Goal: Information Seeking & Learning: Learn about a topic

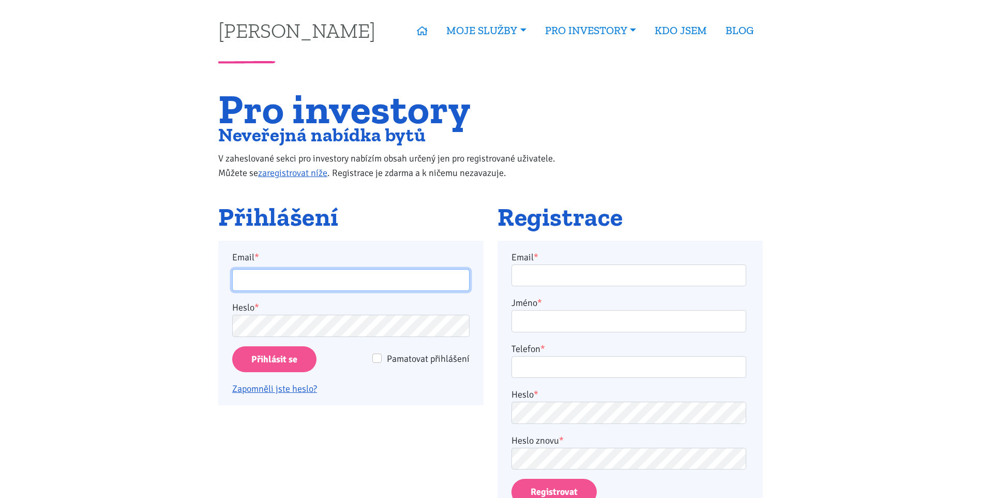
click at [340, 282] on input "Email *" at bounding box center [350, 280] width 237 height 22
type input "horejsi.j@seznam.cz"
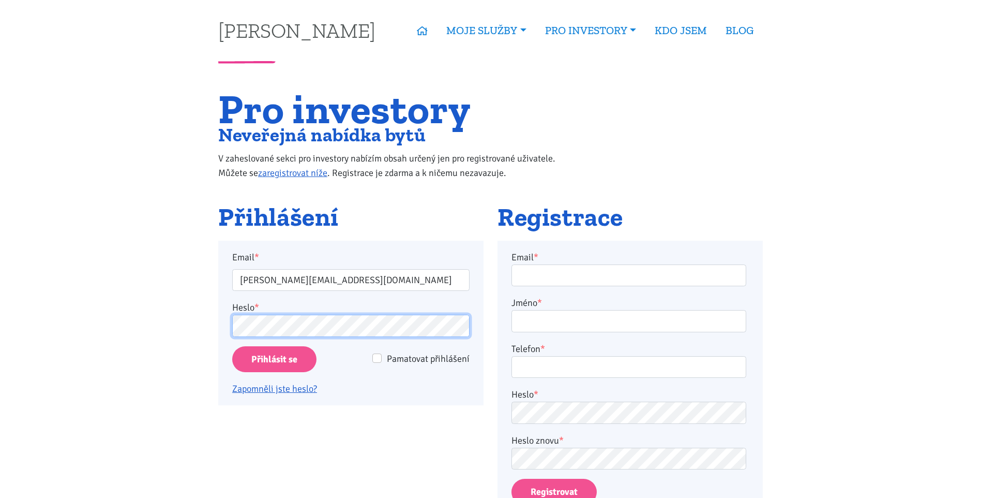
click at [232, 346] on input "Přihlásit se" at bounding box center [274, 359] width 84 height 26
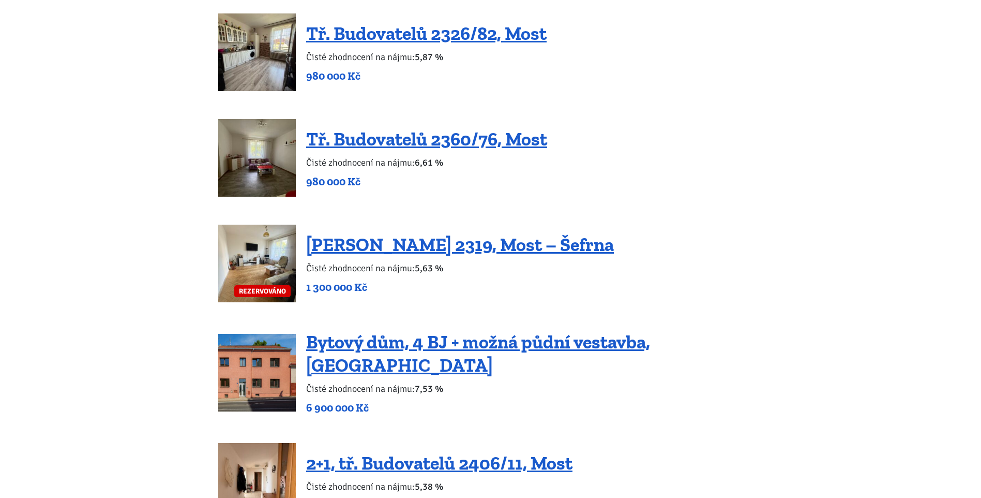
scroll to position [1366, 0]
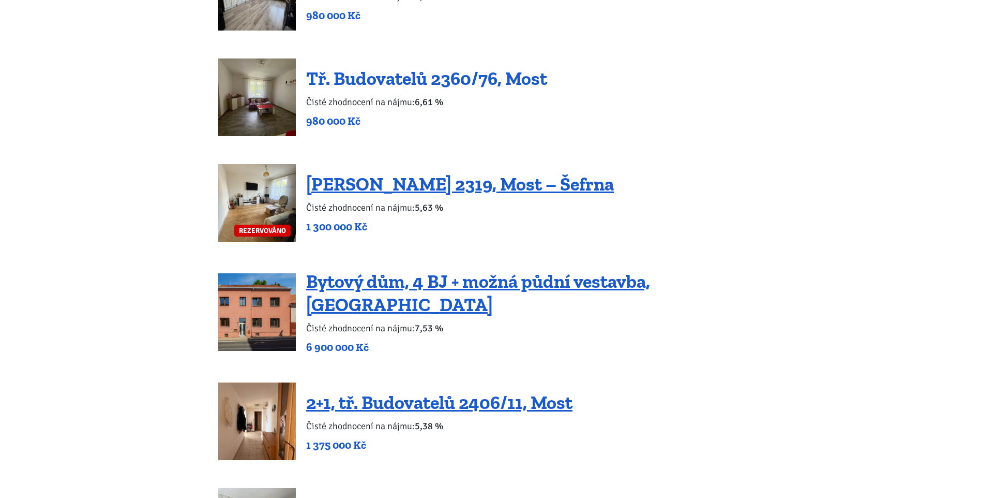
drag, startPoint x: 988, startPoint y: 243, endPoint x: 467, endPoint y: 76, distance: 548.0
click at [467, 76] on link "Tř. Budovatelů 2360/76, Most" at bounding box center [426, 78] width 241 height 22
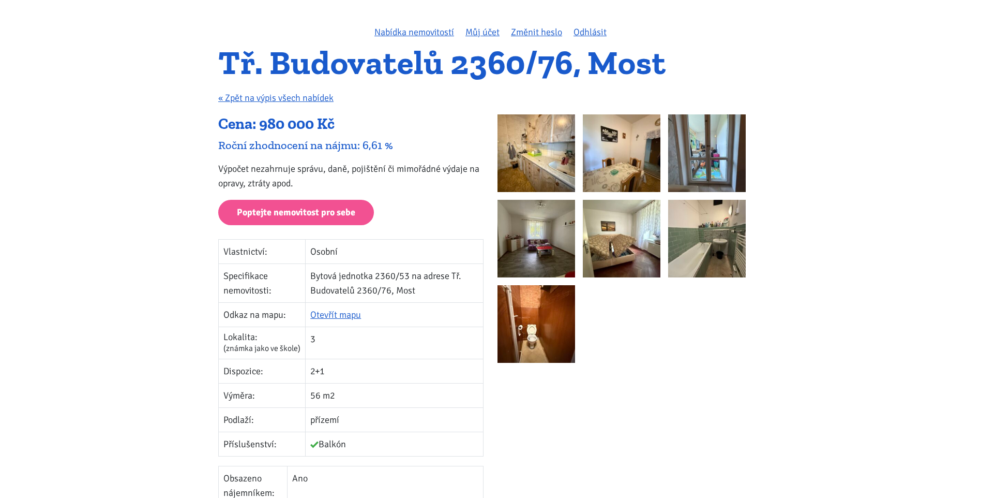
scroll to position [65, 0]
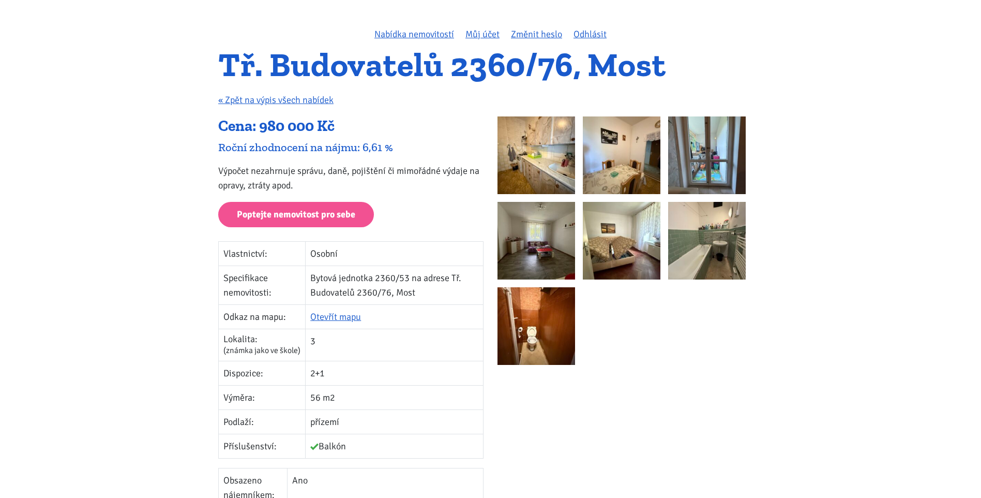
click at [541, 160] on img at bounding box center [537, 155] width 78 height 78
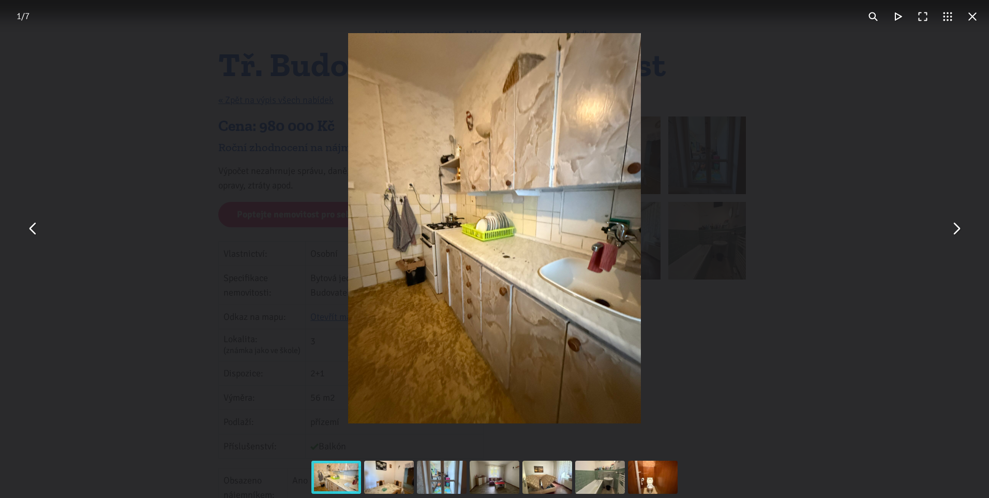
click at [969, 230] on div "You can close this modal content with the ESC key" at bounding box center [494, 228] width 989 height 456
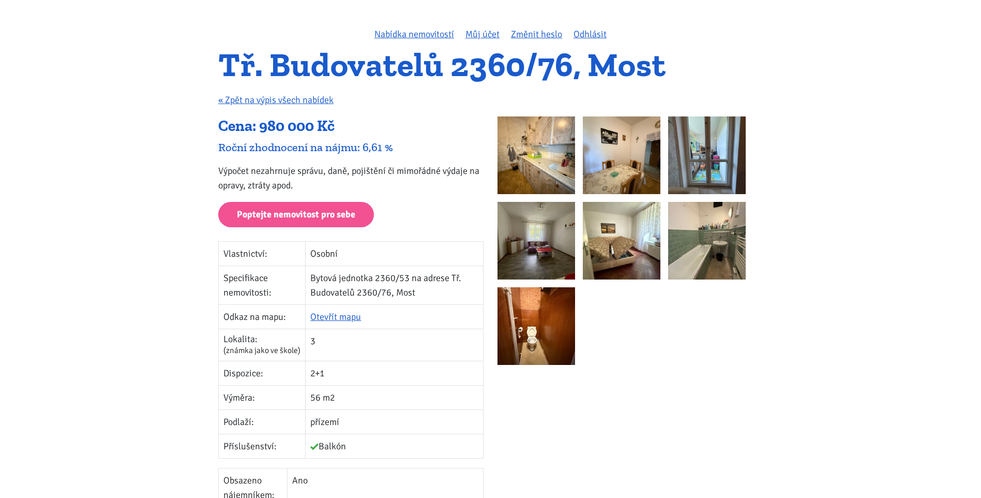
click at [721, 253] on img at bounding box center [707, 241] width 78 height 78
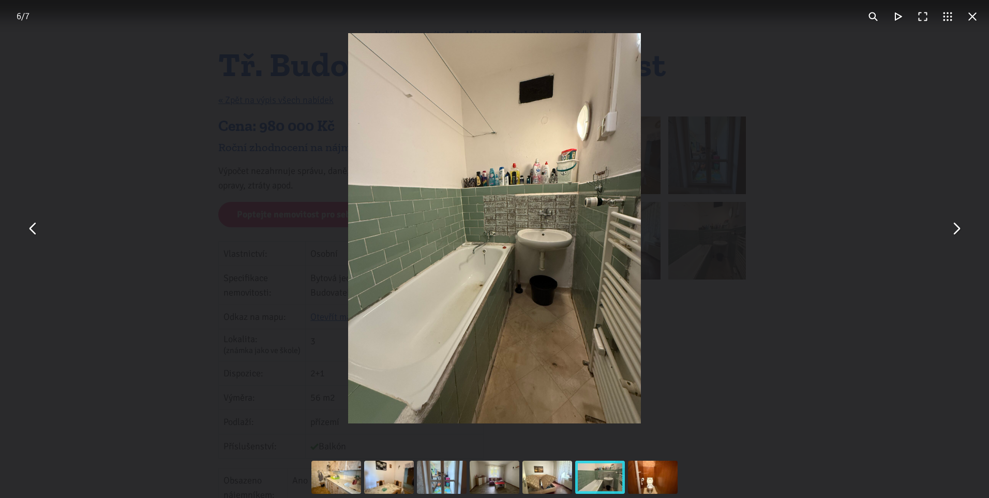
click at [979, 241] on div "You can close this modal content with the ESC key" at bounding box center [494, 228] width 989 height 456
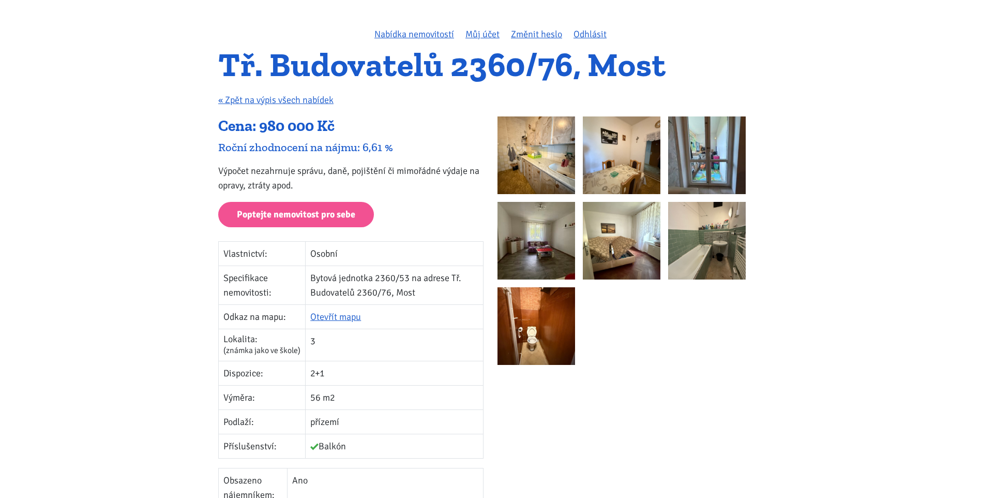
click at [529, 310] on img at bounding box center [537, 326] width 78 height 78
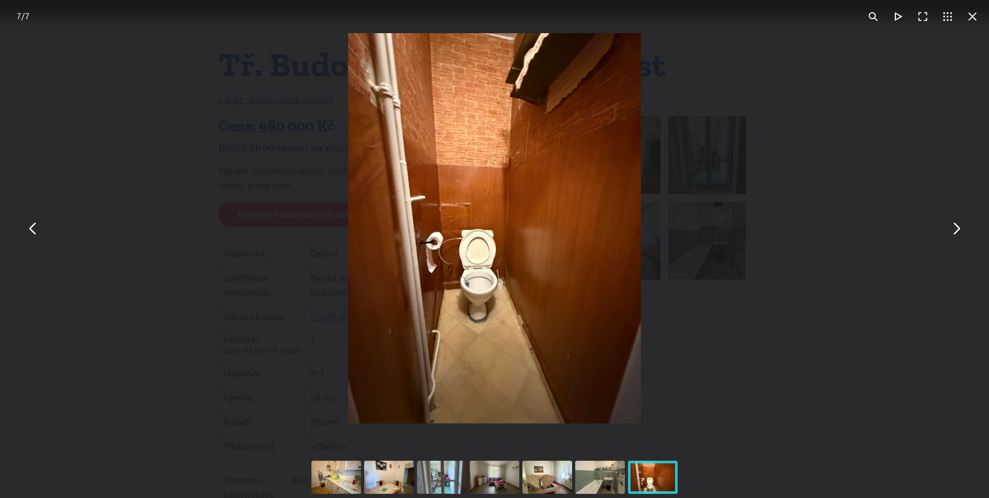
click at [764, 319] on div "You can close this modal content with the ESC key" at bounding box center [494, 228] width 989 height 456
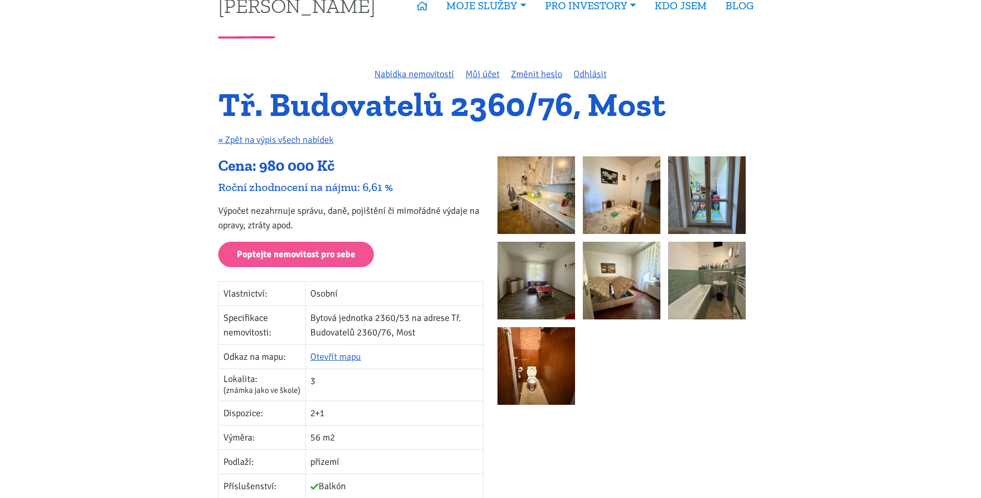
scroll to position [0, 0]
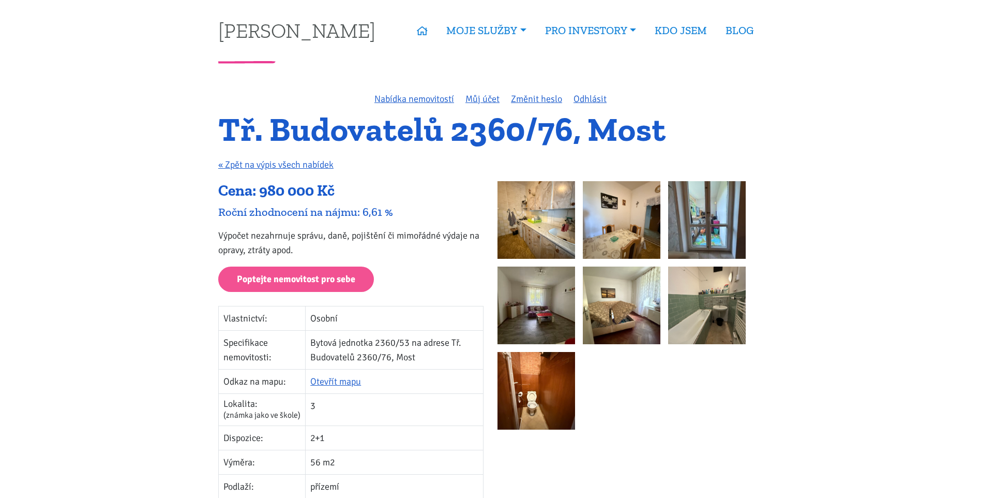
click at [626, 287] on img at bounding box center [622, 305] width 78 height 78
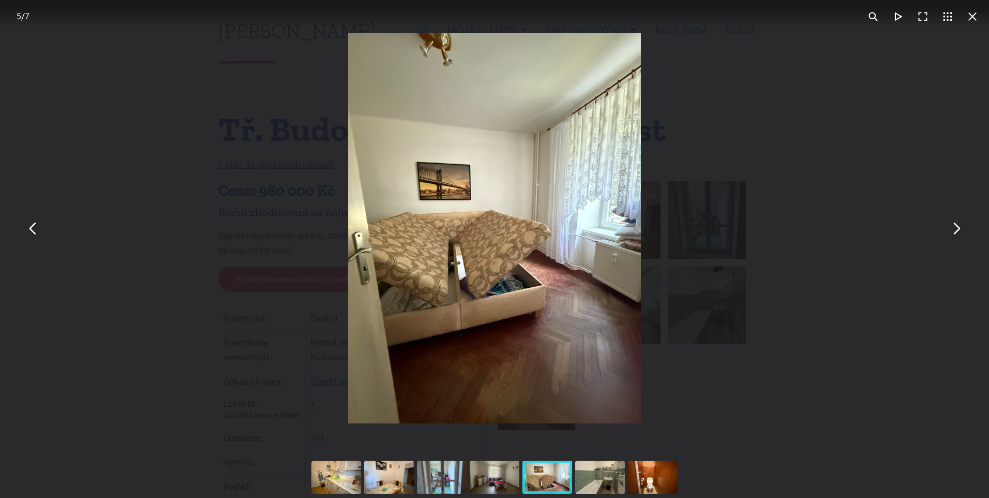
click at [976, 17] on button "You can close this modal content with the ESC key" at bounding box center [972, 16] width 25 height 25
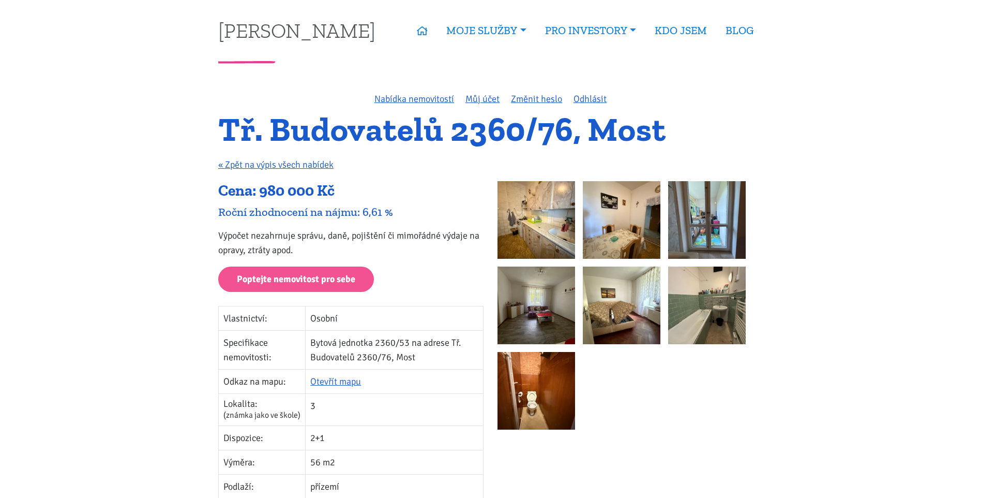
click at [540, 221] on img at bounding box center [537, 220] width 78 height 78
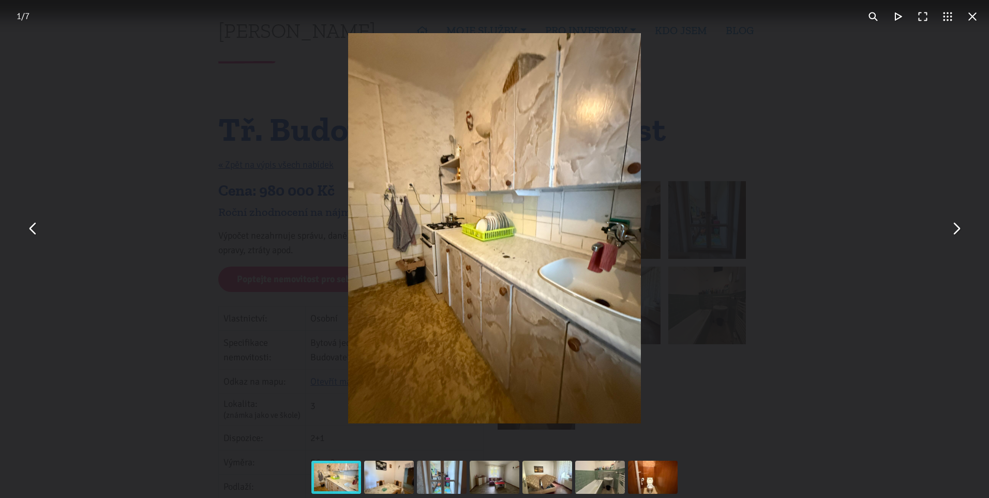
click at [965, 228] on button "You can close this modal content with the ESC key" at bounding box center [955, 228] width 25 height 25
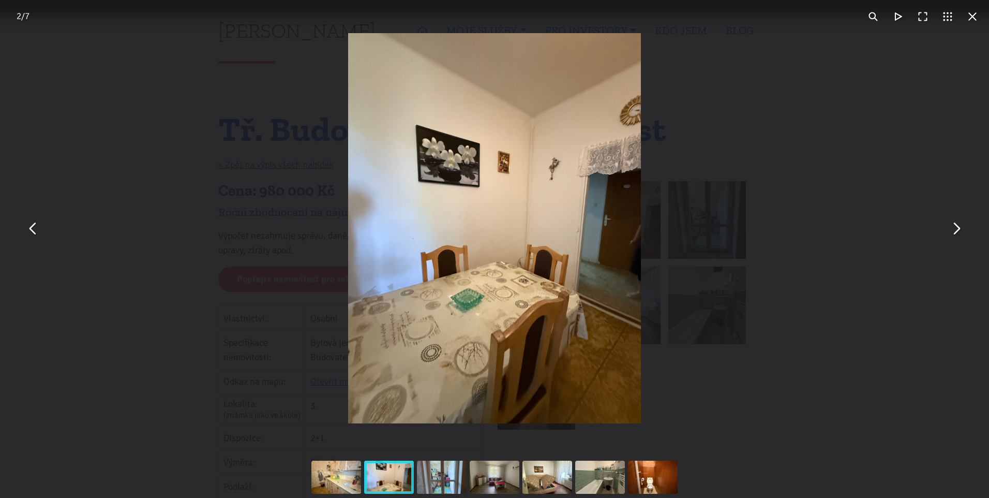
click at [965, 228] on button "You can close this modal content with the ESC key" at bounding box center [955, 228] width 25 height 25
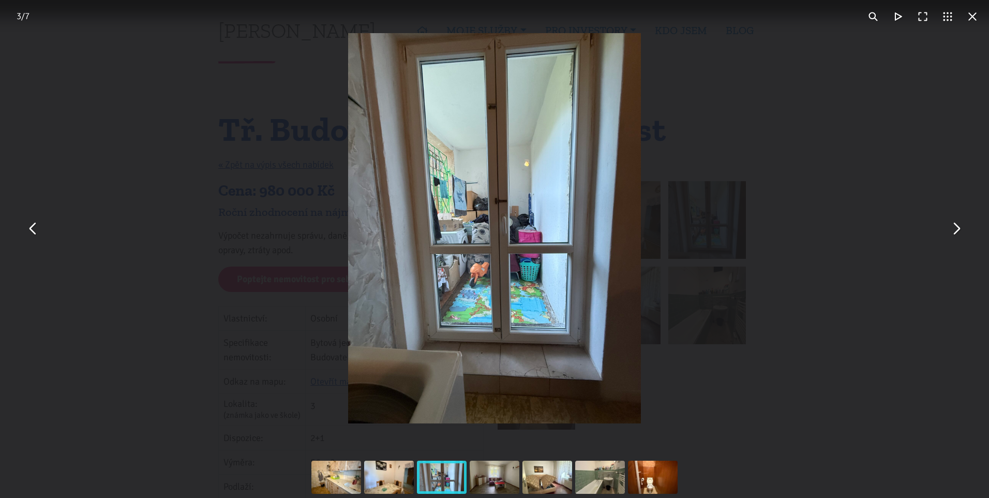
click at [965, 228] on button "You can close this modal content with the ESC key" at bounding box center [955, 228] width 25 height 25
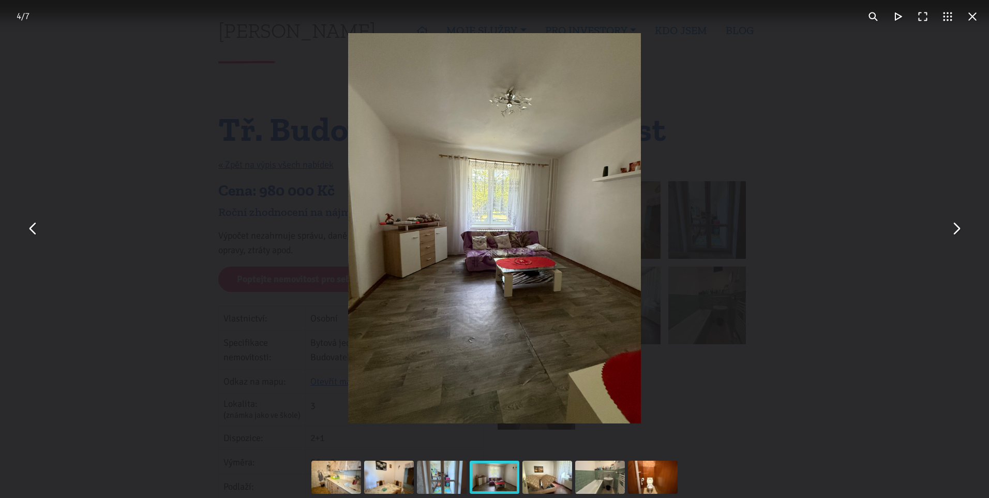
click at [965, 228] on button "You can close this modal content with the ESC key" at bounding box center [955, 228] width 25 height 25
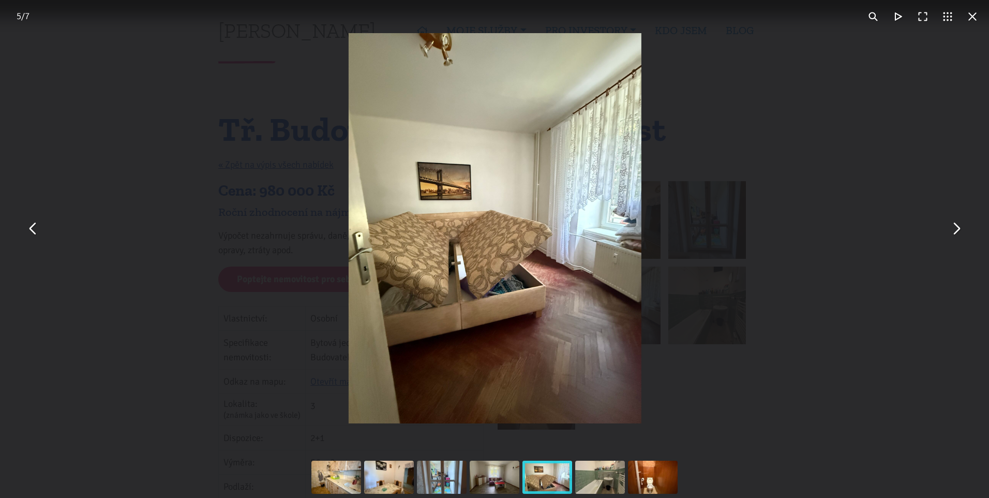
click at [965, 228] on button "You can close this modal content with the ESC key" at bounding box center [955, 228] width 25 height 25
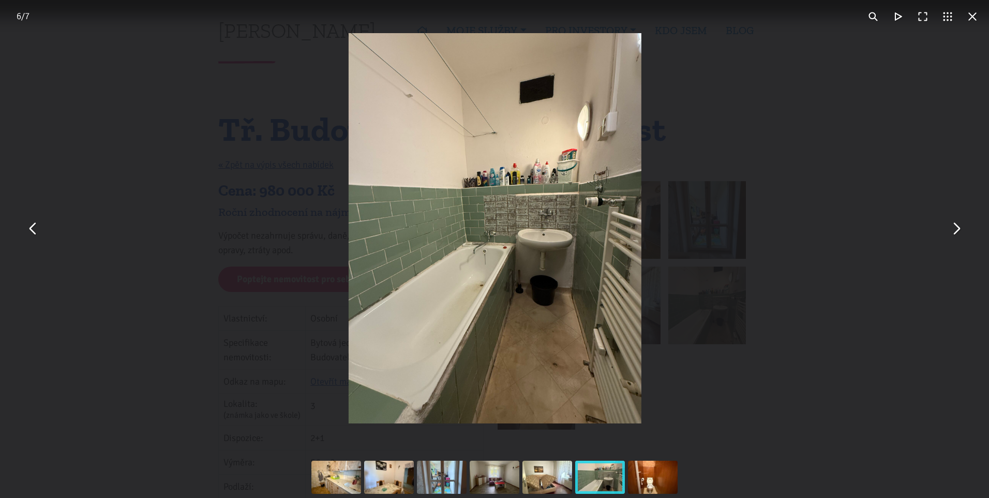
click at [965, 228] on button "You can close this modal content with the ESC key" at bounding box center [955, 228] width 25 height 25
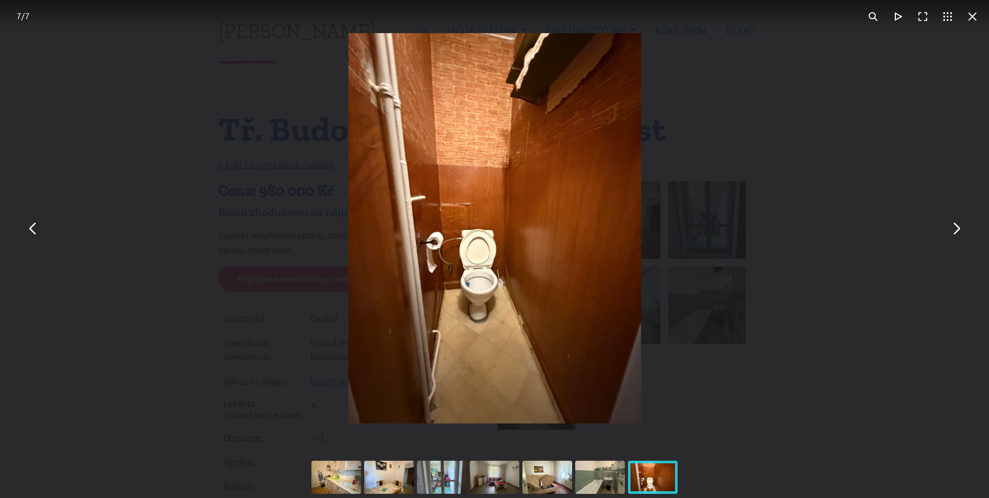
click at [965, 228] on button "You can close this modal content with the ESC key" at bounding box center [955, 228] width 25 height 25
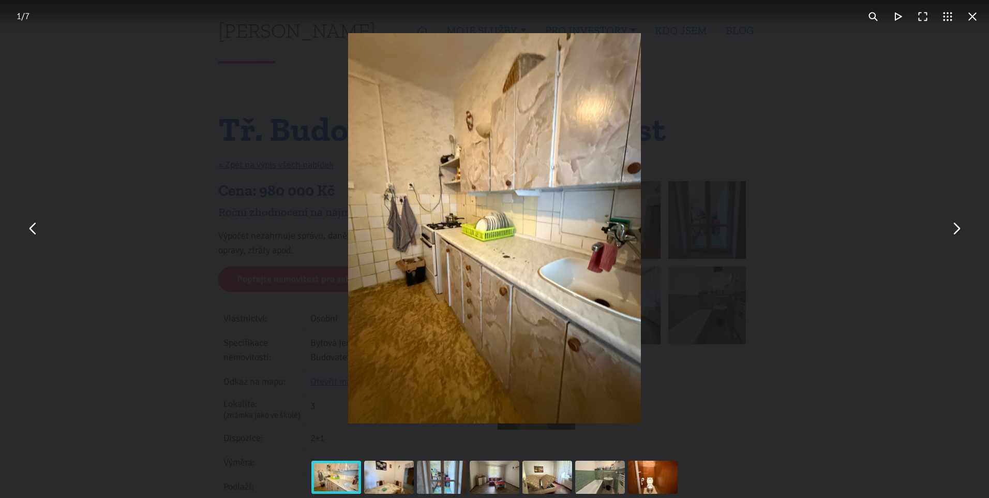
click at [965, 228] on button "You can close this modal content with the ESC key" at bounding box center [955, 228] width 25 height 25
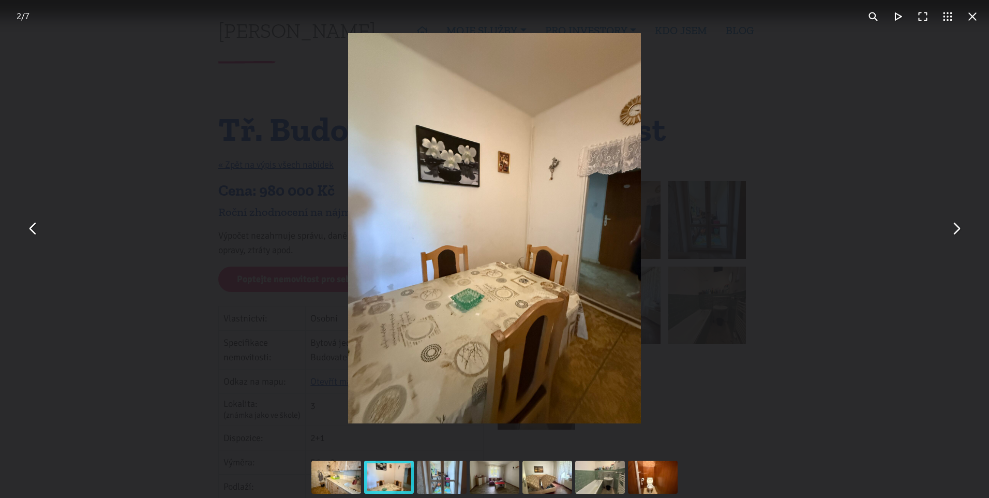
click at [965, 228] on button "You can close this modal content with the ESC key" at bounding box center [955, 228] width 25 height 25
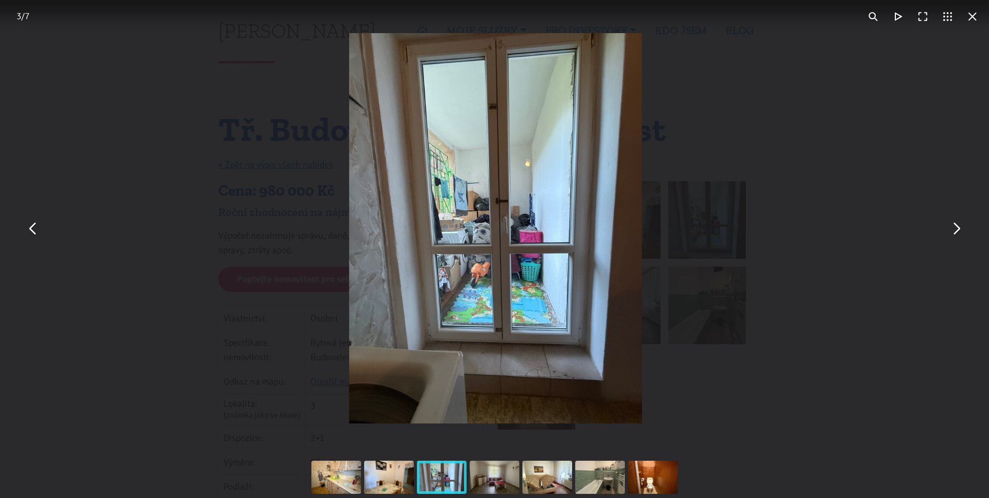
click at [965, 228] on button "You can close this modal content with the ESC key" at bounding box center [955, 228] width 25 height 25
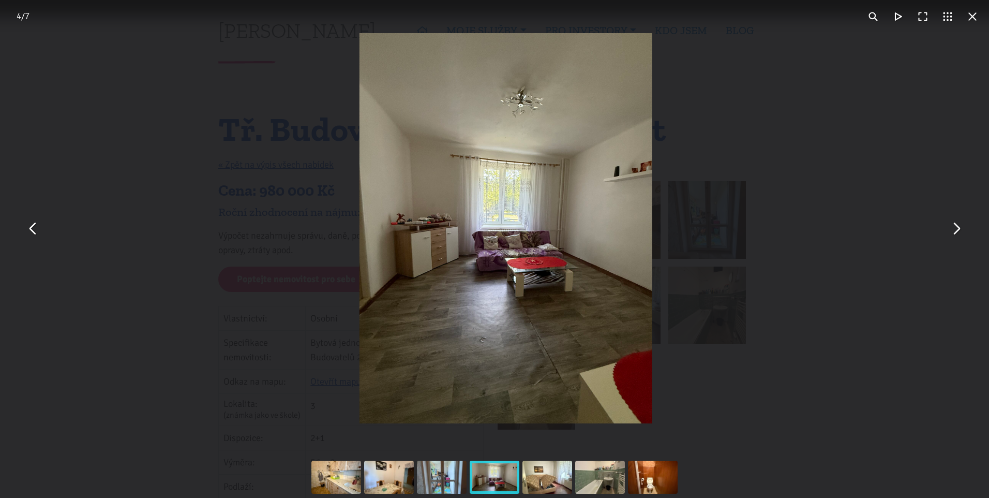
click at [965, 228] on button "You can close this modal content with the ESC key" at bounding box center [955, 228] width 25 height 25
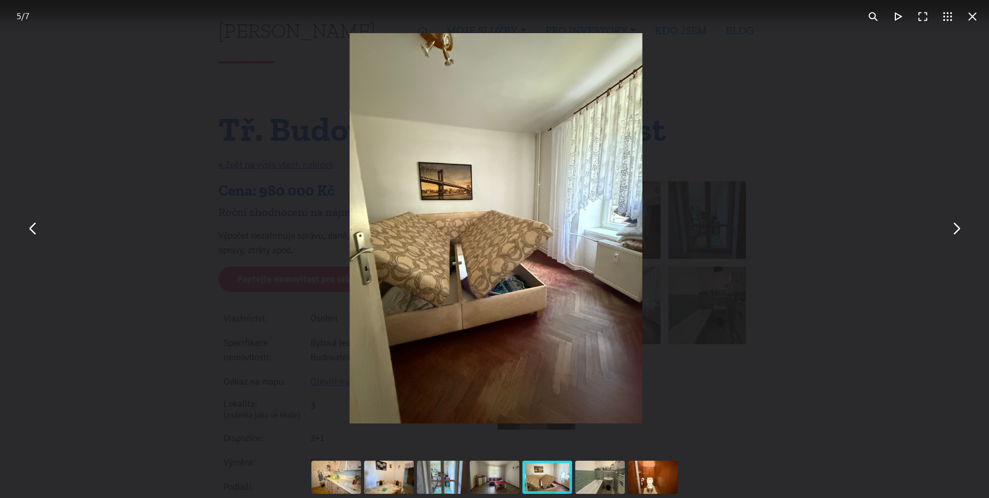
click at [965, 228] on button "You can close this modal content with the ESC key" at bounding box center [955, 228] width 25 height 25
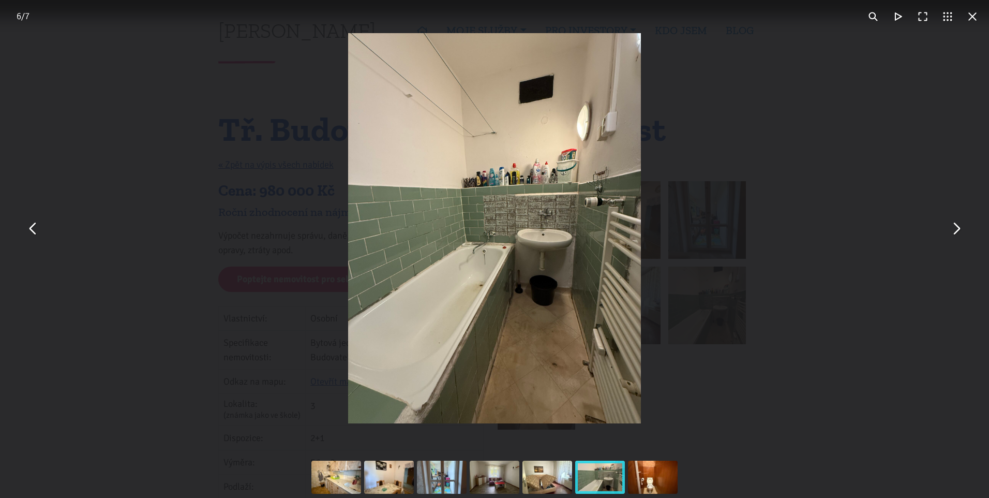
click at [965, 228] on button "You can close this modal content with the ESC key" at bounding box center [955, 228] width 25 height 25
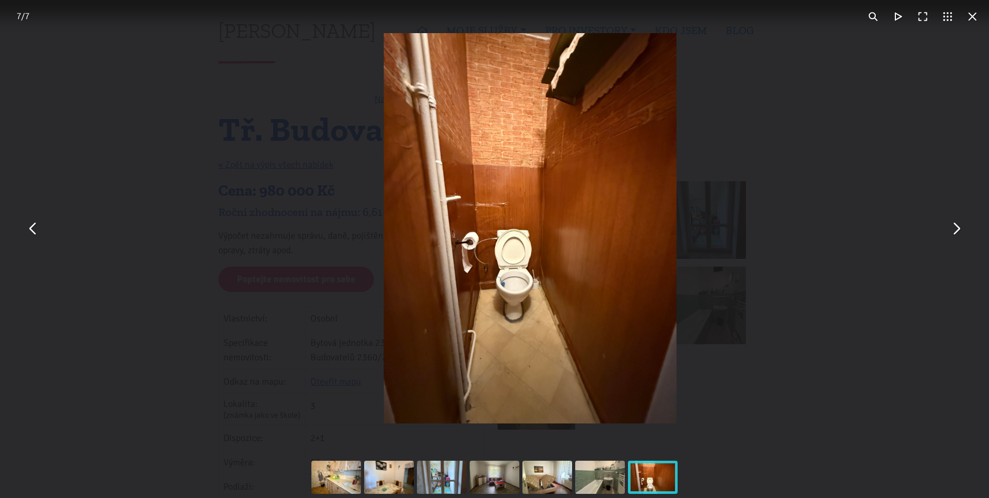
click at [965, 228] on button "You can close this modal content with the ESC key" at bounding box center [955, 228] width 25 height 25
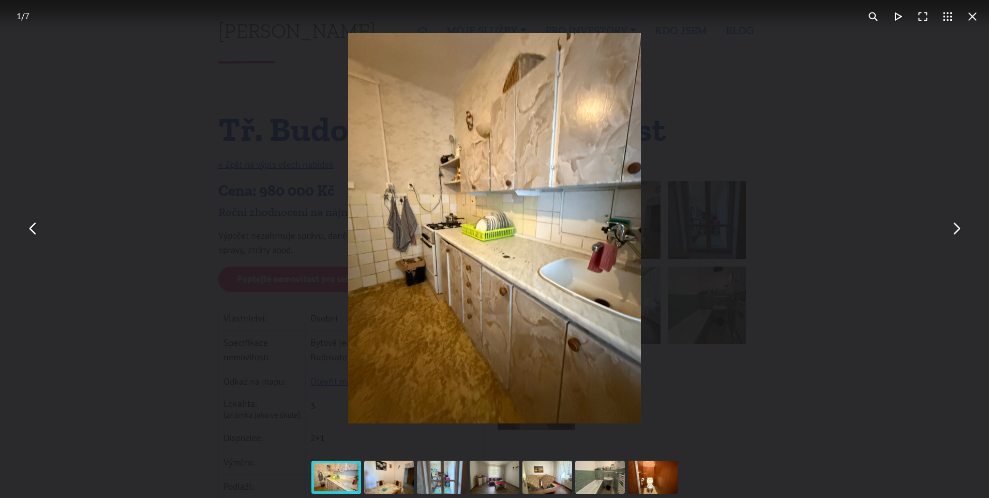
click at [974, 13] on button "You can close this modal content with the ESC key" at bounding box center [972, 16] width 25 height 25
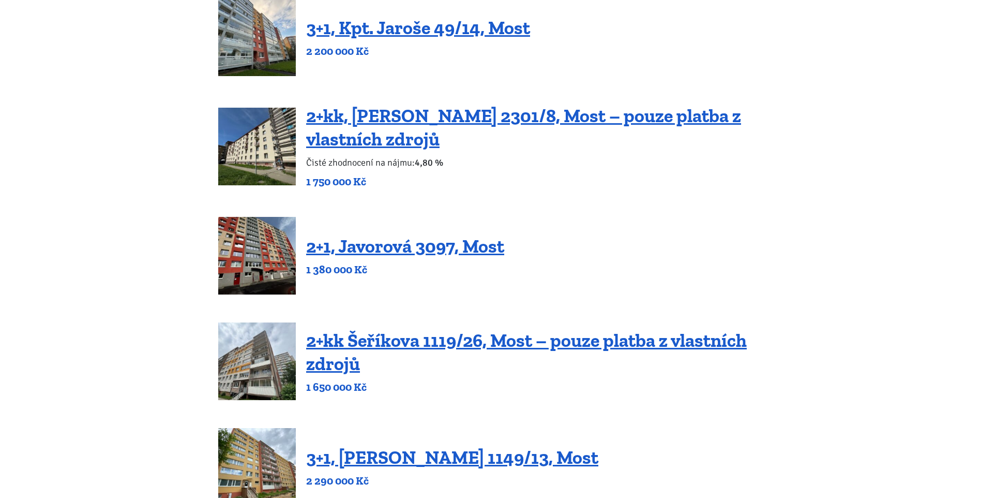
scroll to position [278, 0]
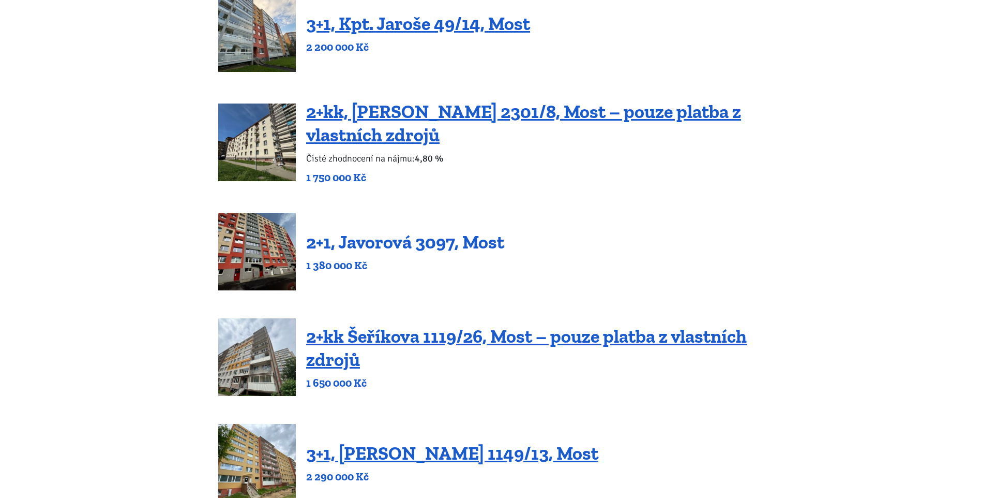
click at [437, 237] on link "2+1, Javorová 3097, Most" at bounding box center [405, 242] width 198 height 22
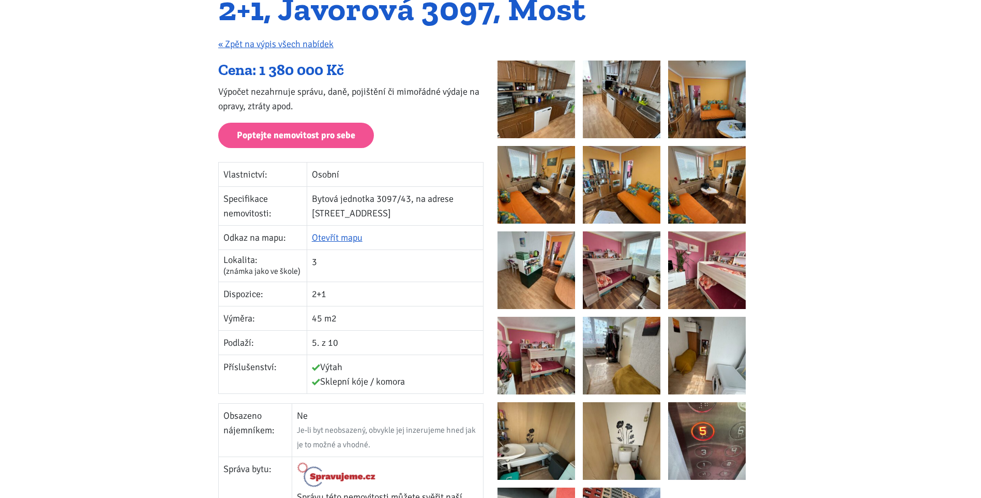
scroll to position [118, 0]
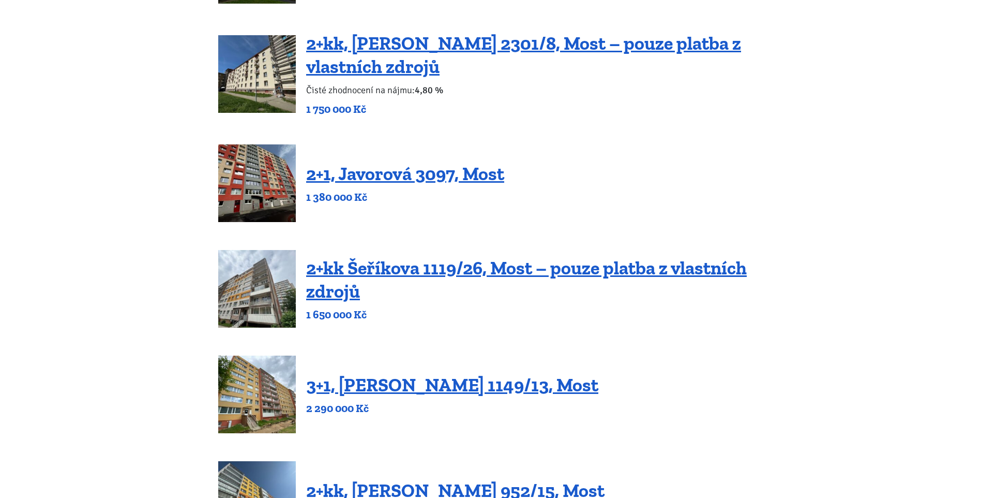
scroll to position [381, 0]
